Goal: Task Accomplishment & Management: Use online tool/utility

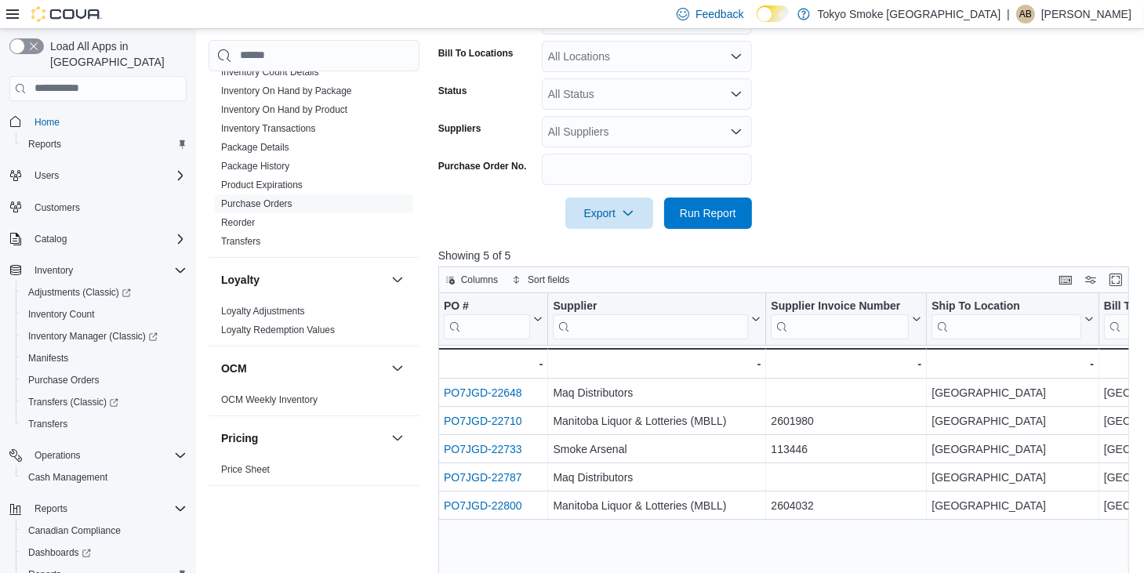
scroll to position [941, 0]
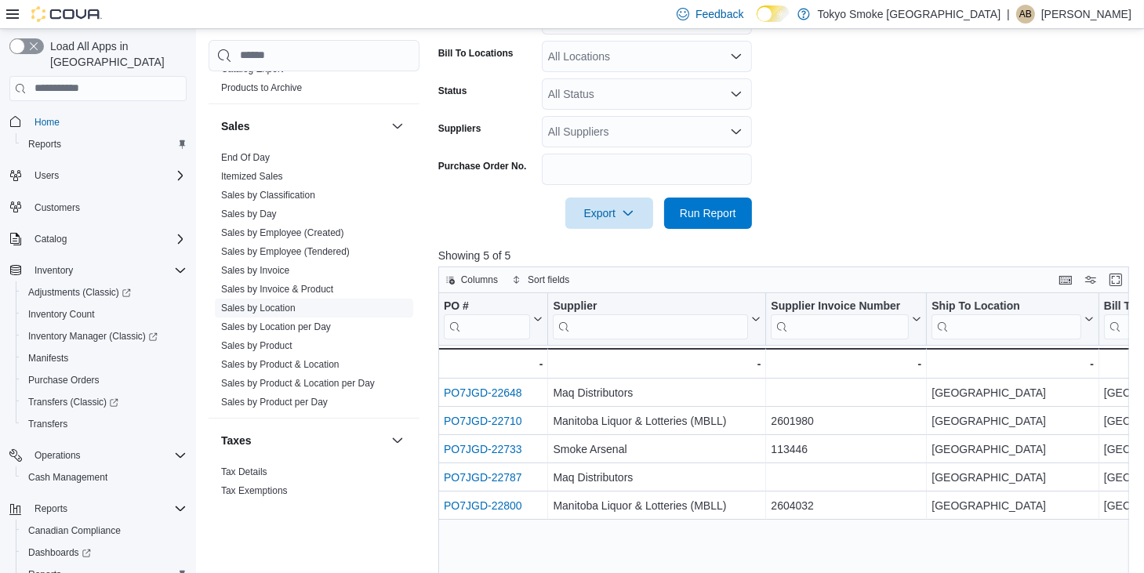
click at [275, 304] on link "Sales by Location" at bounding box center [258, 307] width 75 height 11
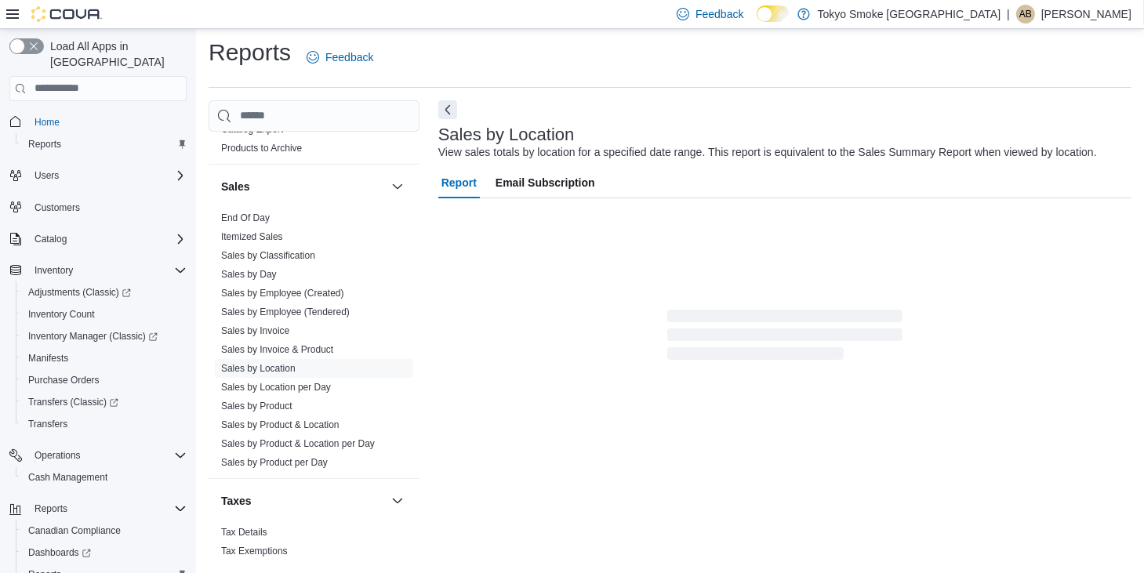
scroll to position [31, 0]
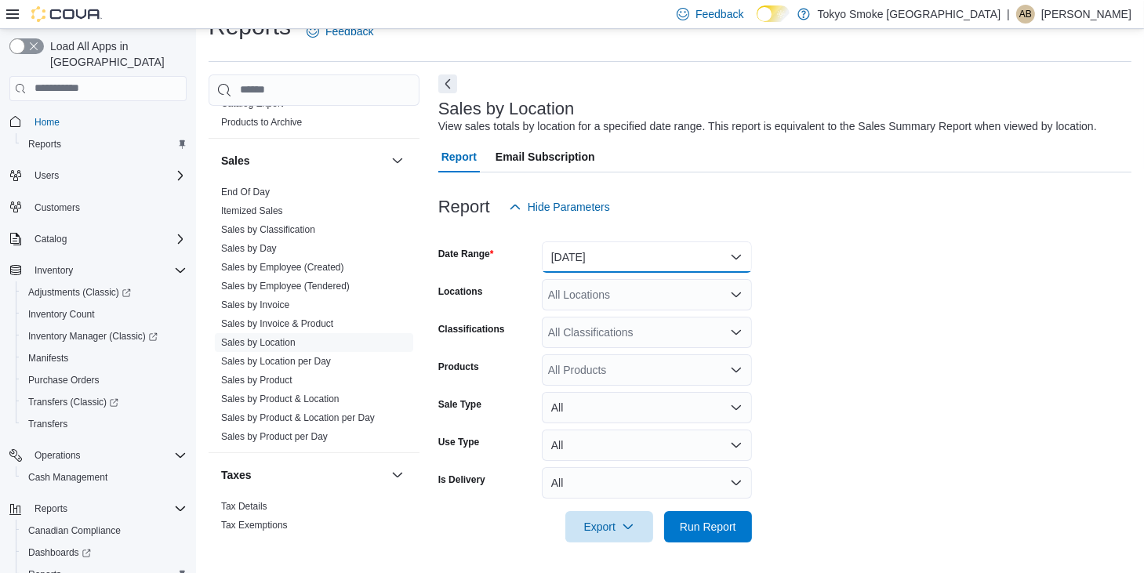
click at [642, 265] on button "[DATE]" at bounding box center [647, 257] width 210 height 31
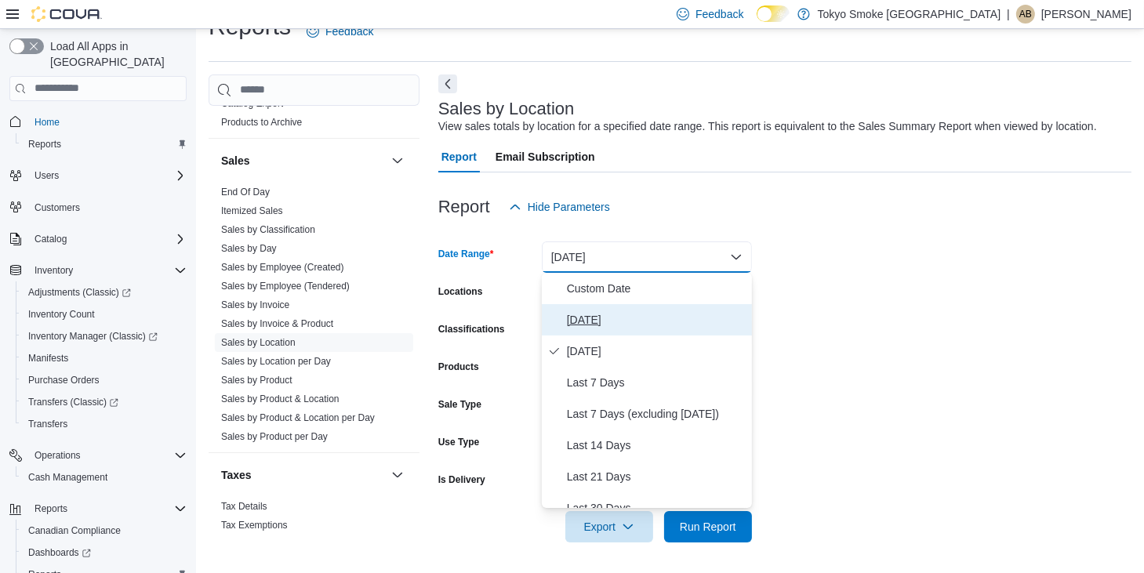
click at [607, 306] on button "[DATE]" at bounding box center [647, 319] width 210 height 31
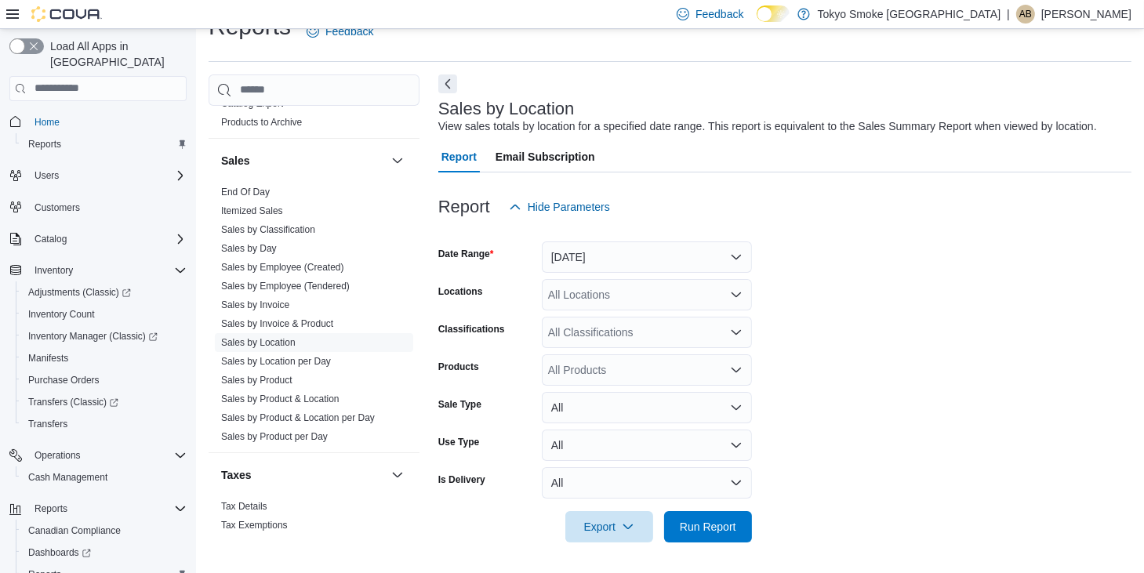
click at [596, 291] on div "All Locations" at bounding box center [647, 294] width 210 height 31
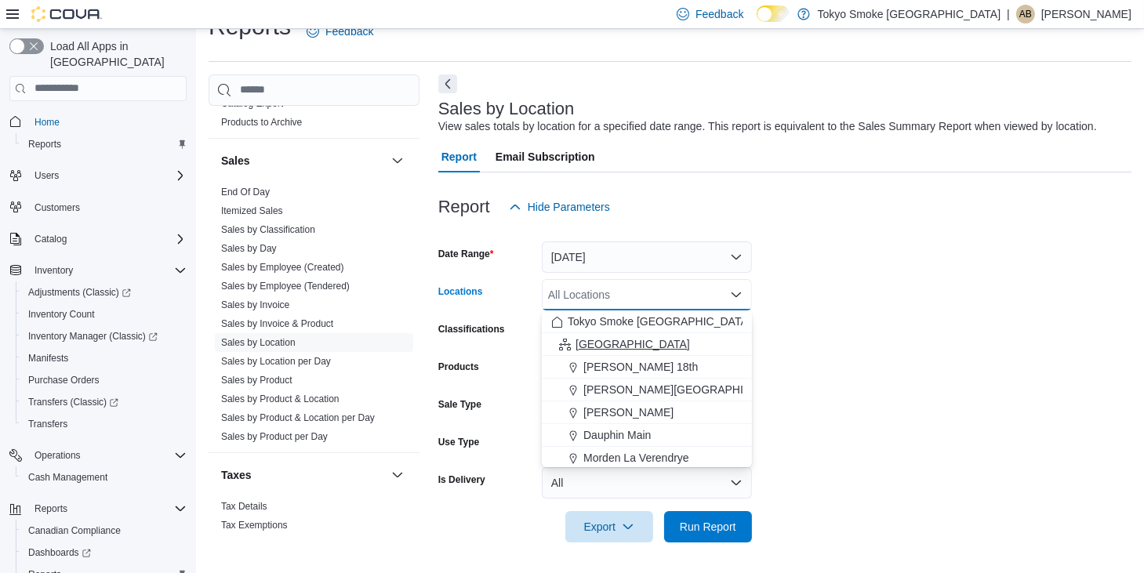
click at [620, 347] on span "[GEOGRAPHIC_DATA]" at bounding box center [633, 344] width 115 height 16
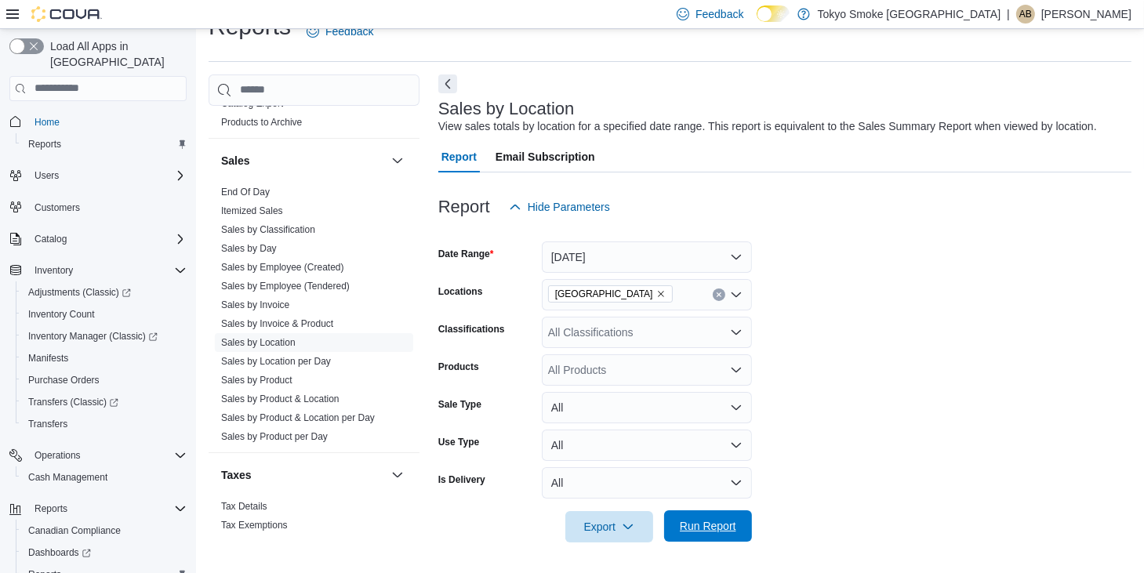
drag, startPoint x: 725, startPoint y: 522, endPoint x: 1074, endPoint y: 548, distance: 350.8
click at [725, 521] on span "Run Report" at bounding box center [708, 526] width 56 height 16
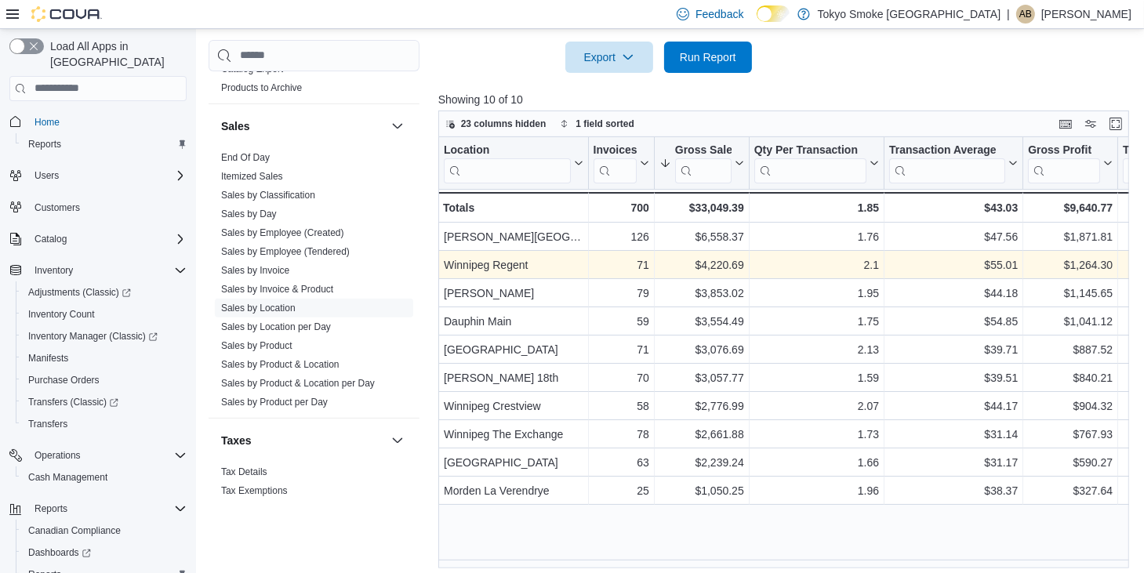
scroll to position [508, 0]
